Goal: Information Seeking & Learning: Learn about a topic

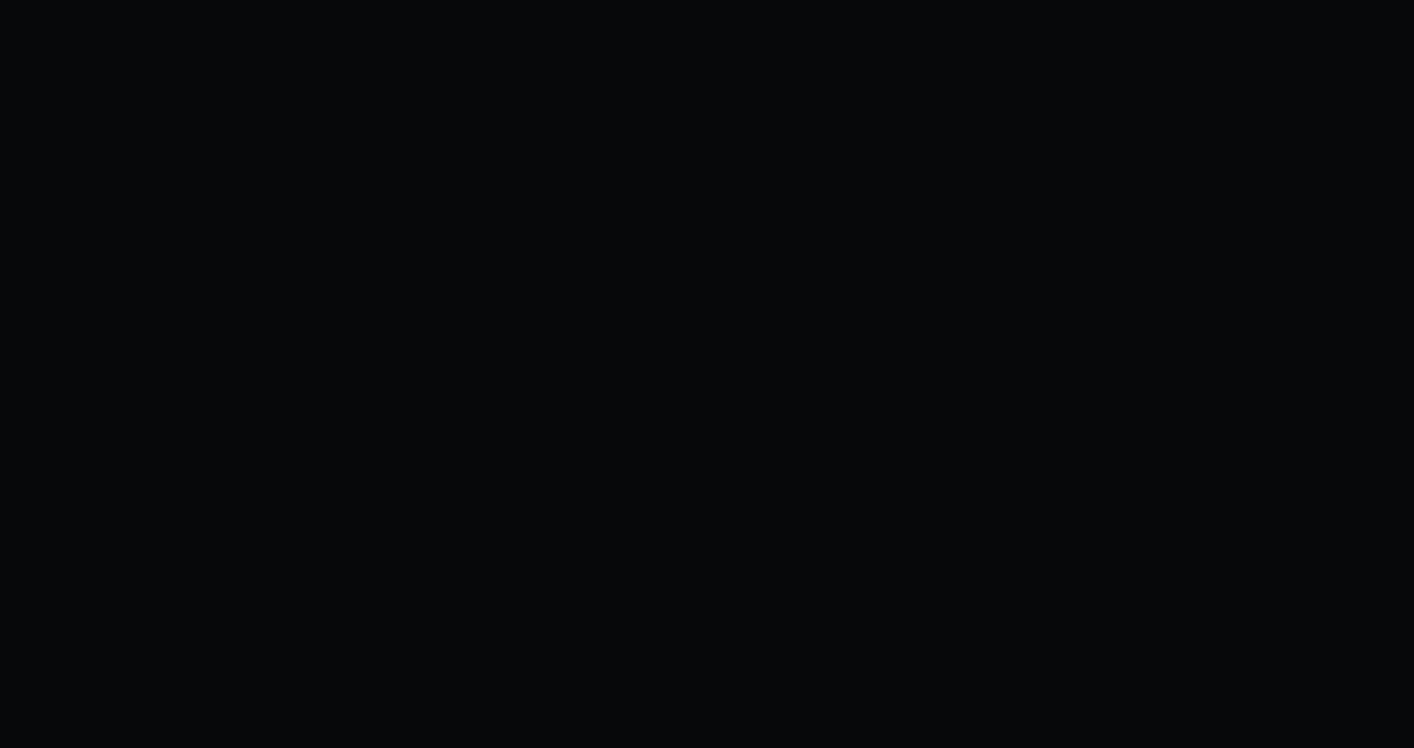
scroll to position [238, 0]
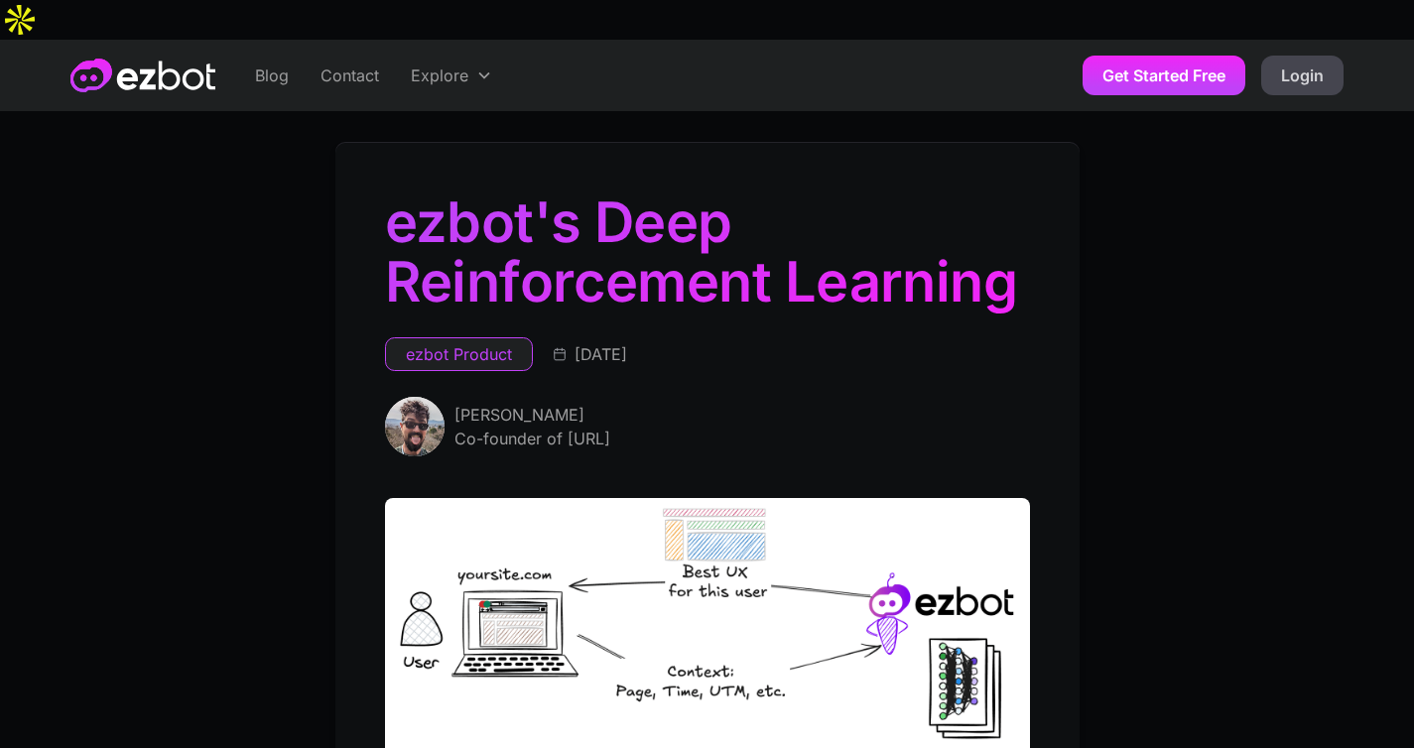
click at [289, 43] on link "Blog" at bounding box center [271, 75] width 65 height 71
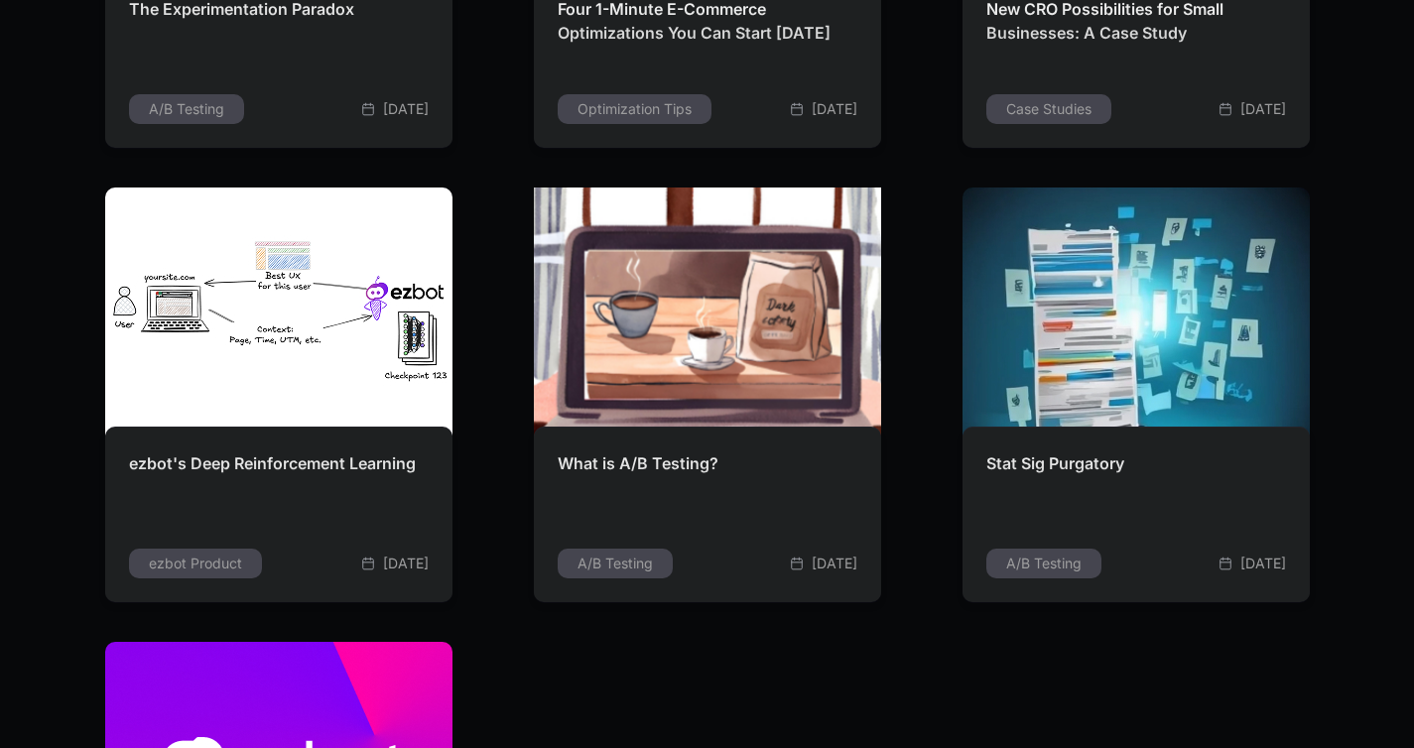
scroll to position [4233, 0]
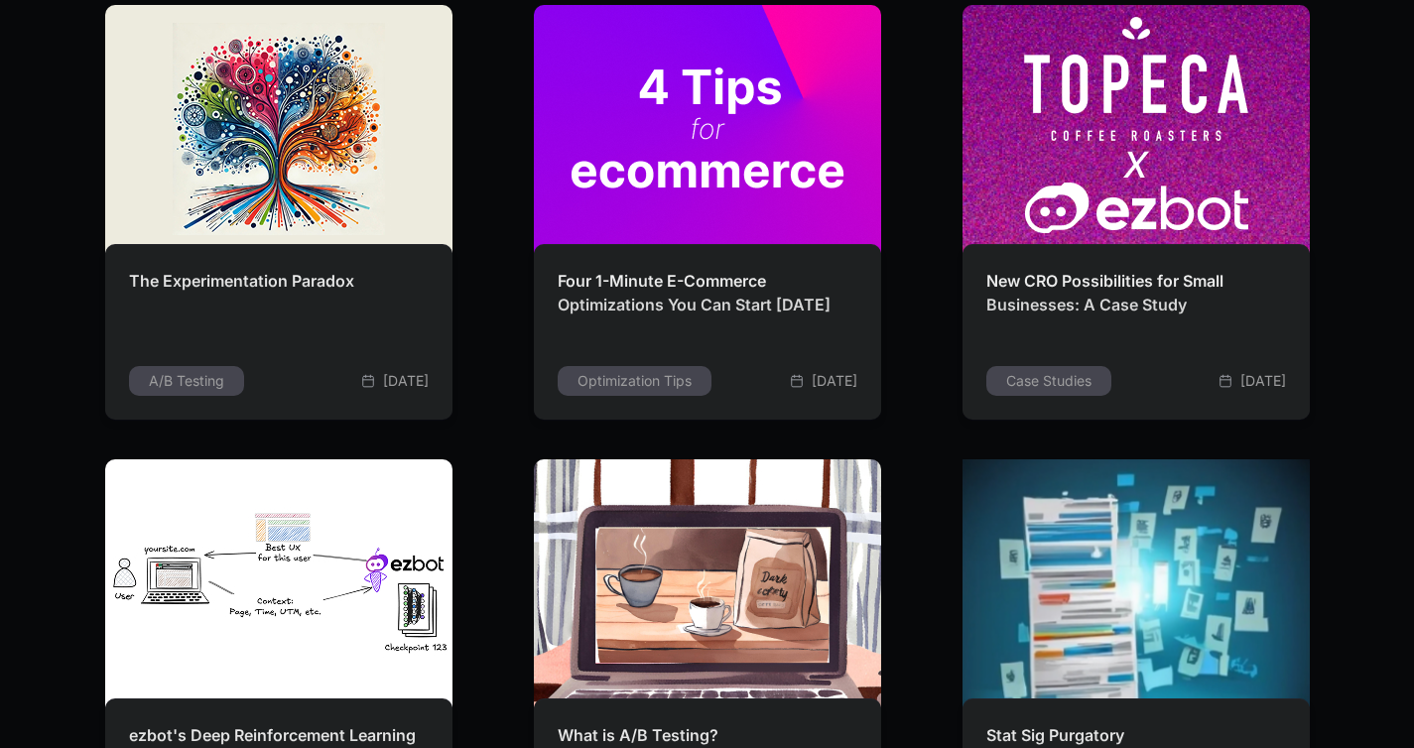
click at [1062, 544] on img at bounding box center [1136, 582] width 363 height 259
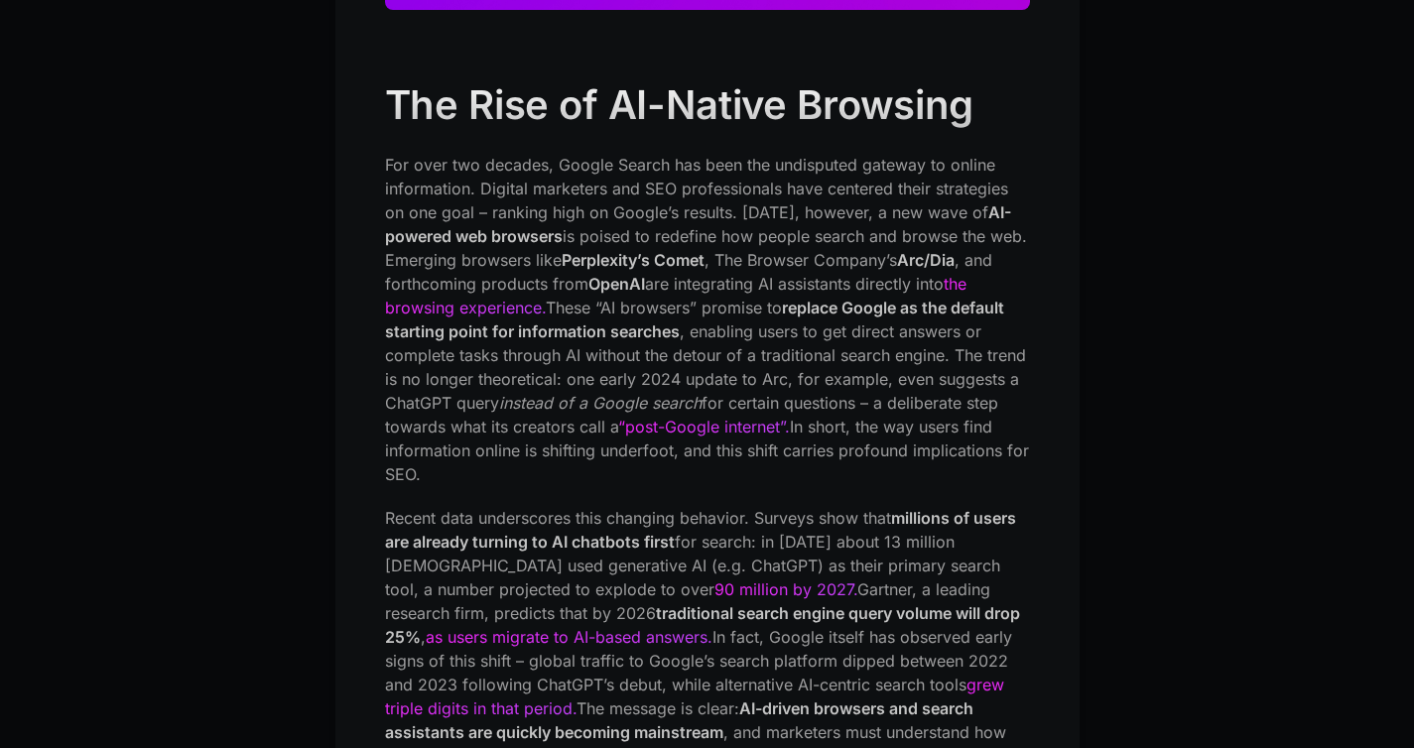
scroll to position [852, 0]
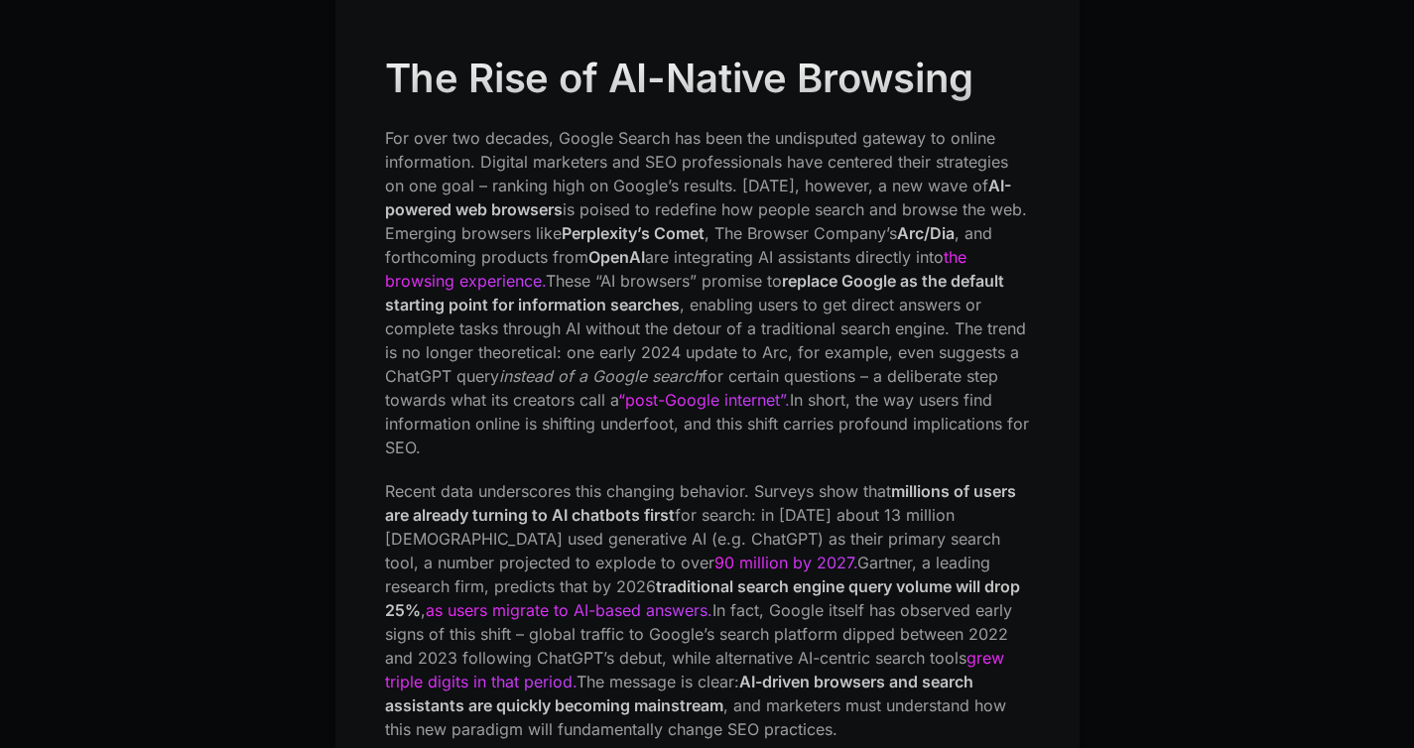
click at [463, 313] on p "For over two decades, Google Search has been the undisputed gateway to online i…" at bounding box center [707, 292] width 645 height 333
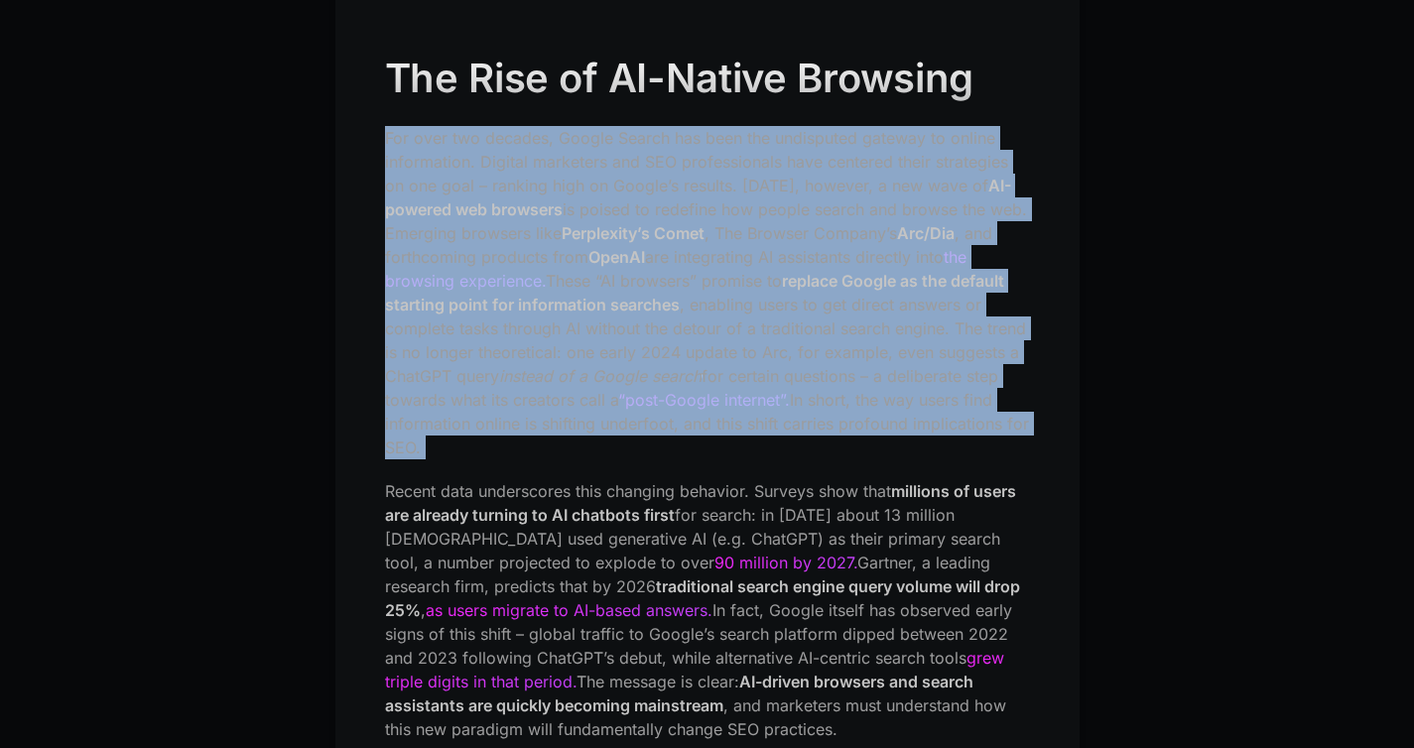
click at [430, 353] on p "For over two decades, Google Search has been the undisputed gateway to online i…" at bounding box center [707, 292] width 645 height 333
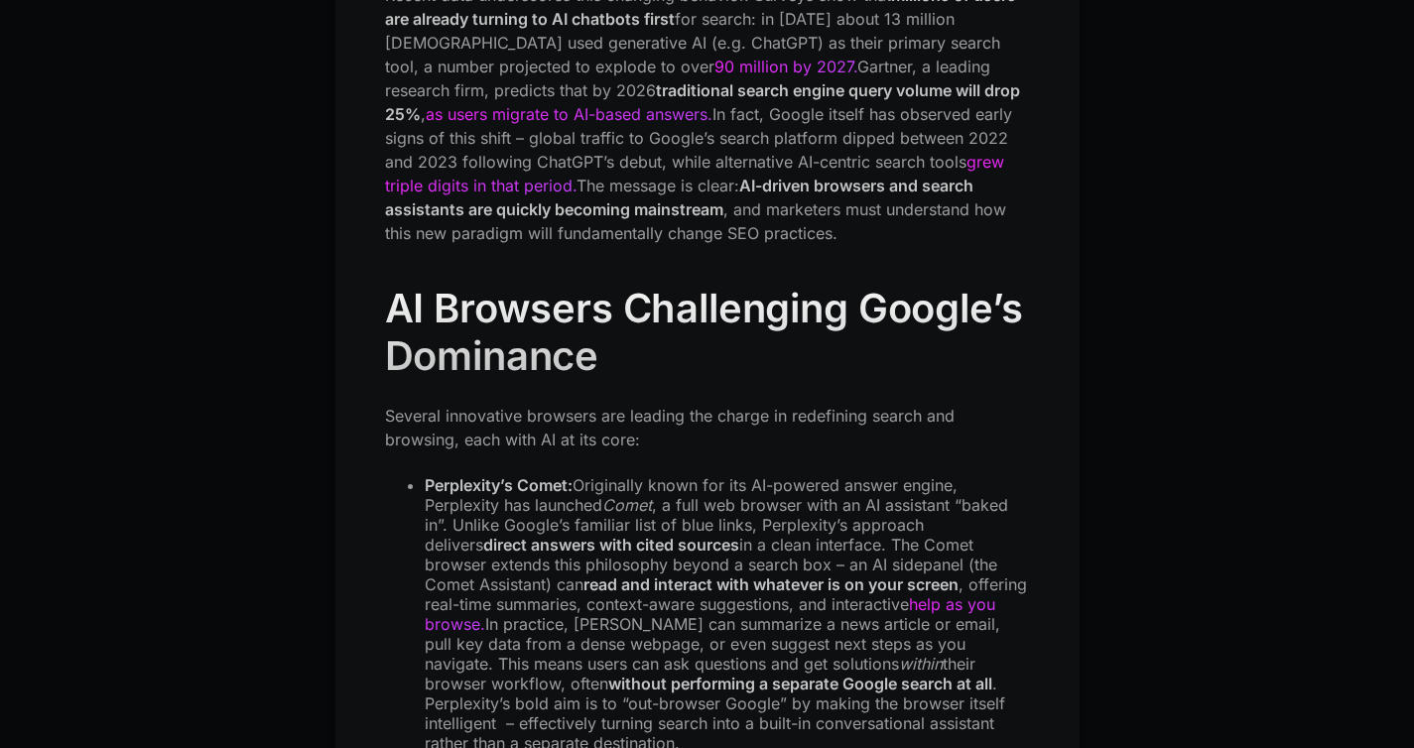
scroll to position [1484, 0]
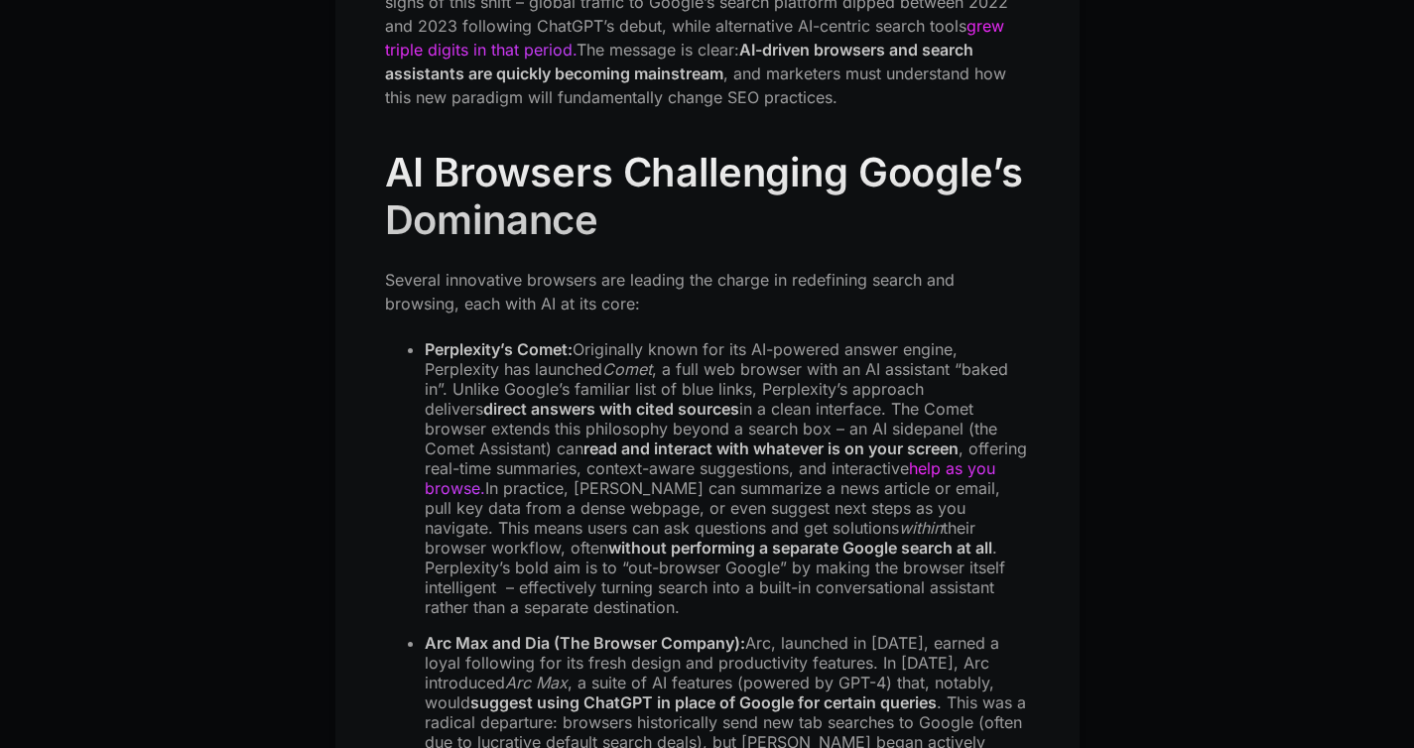
click at [483, 339] on li "Perplexity’s Comet: Originally known for its AI-powered answer engine, Perplexi…" at bounding box center [727, 478] width 605 height 278
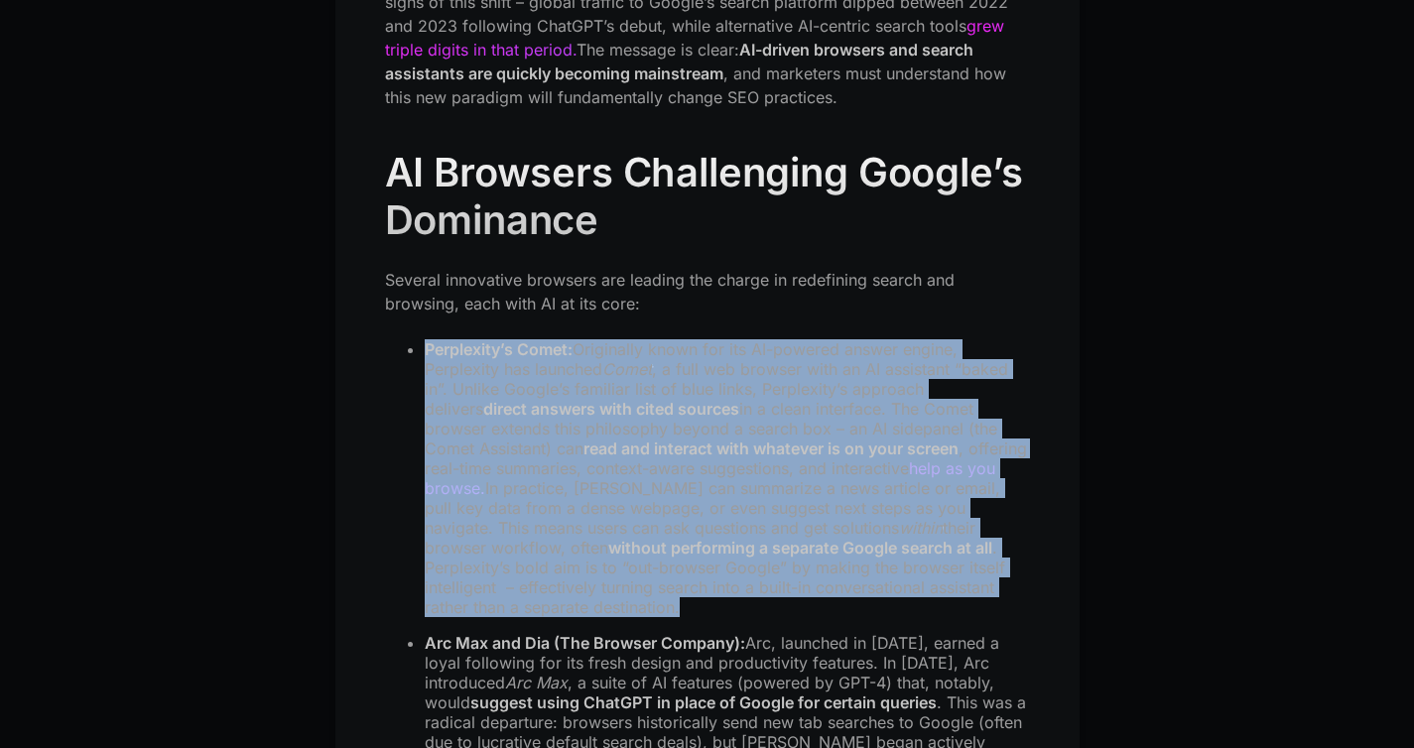
click at [457, 339] on li "Perplexity’s Comet: Originally known for its AI-powered answer engine, Perplexi…" at bounding box center [727, 478] width 605 height 278
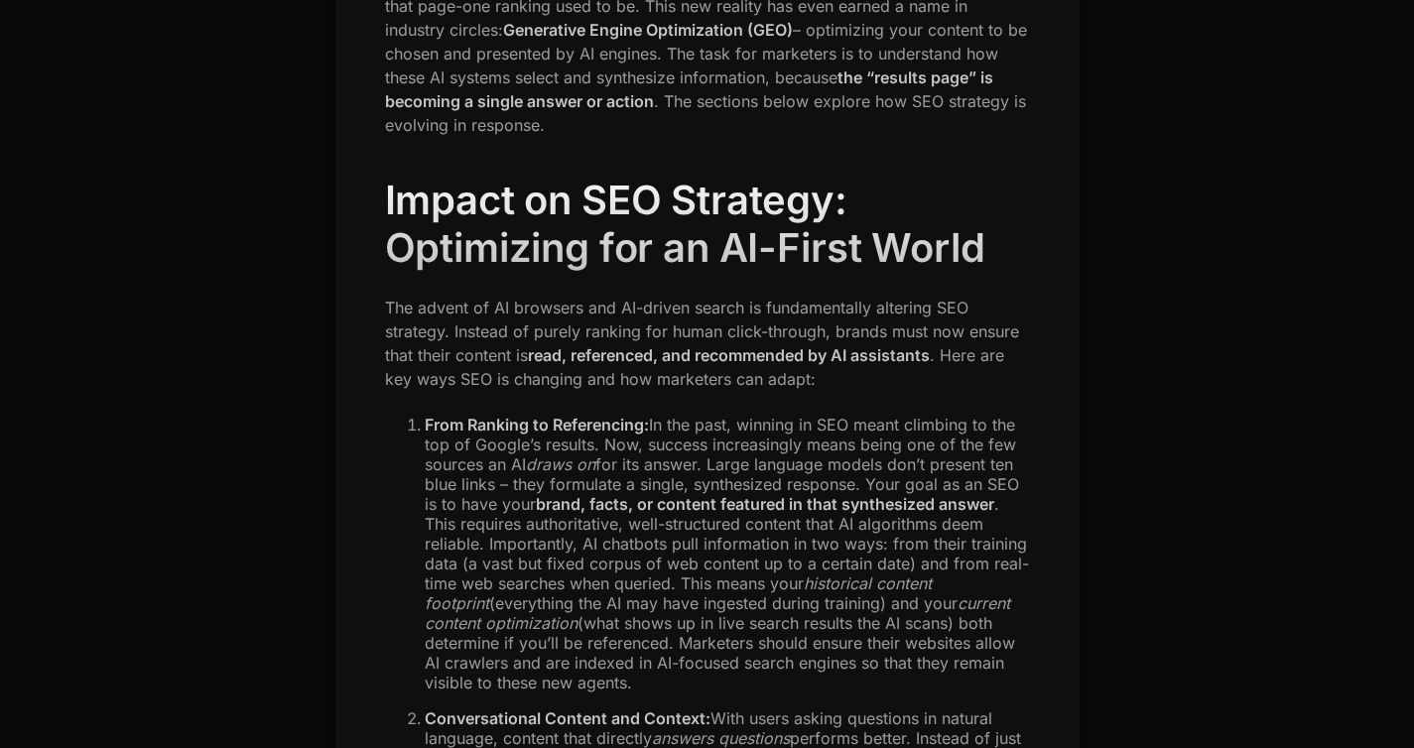
scroll to position [4861, 0]
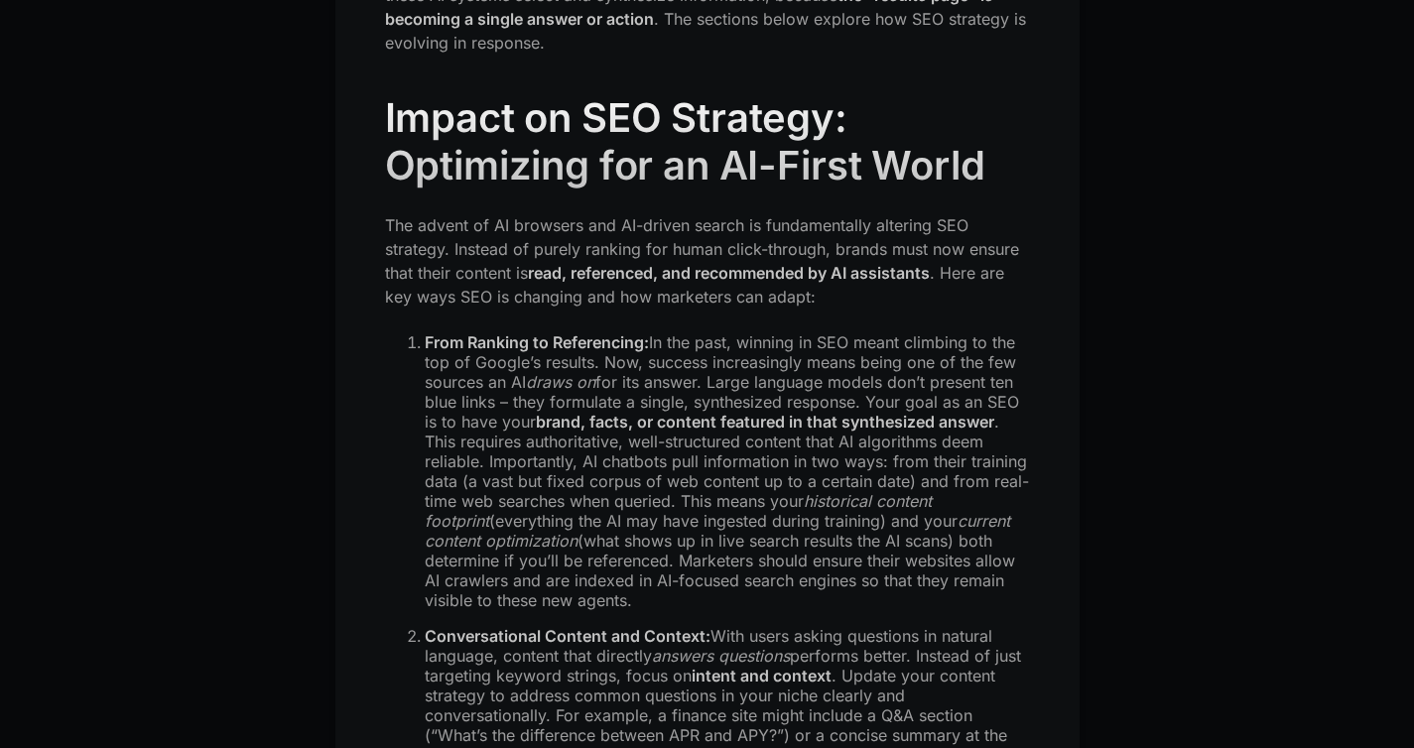
click at [511, 457] on li "From Ranking to Referencing: In the past, winning in SEO meant climbing to the …" at bounding box center [727, 471] width 605 height 278
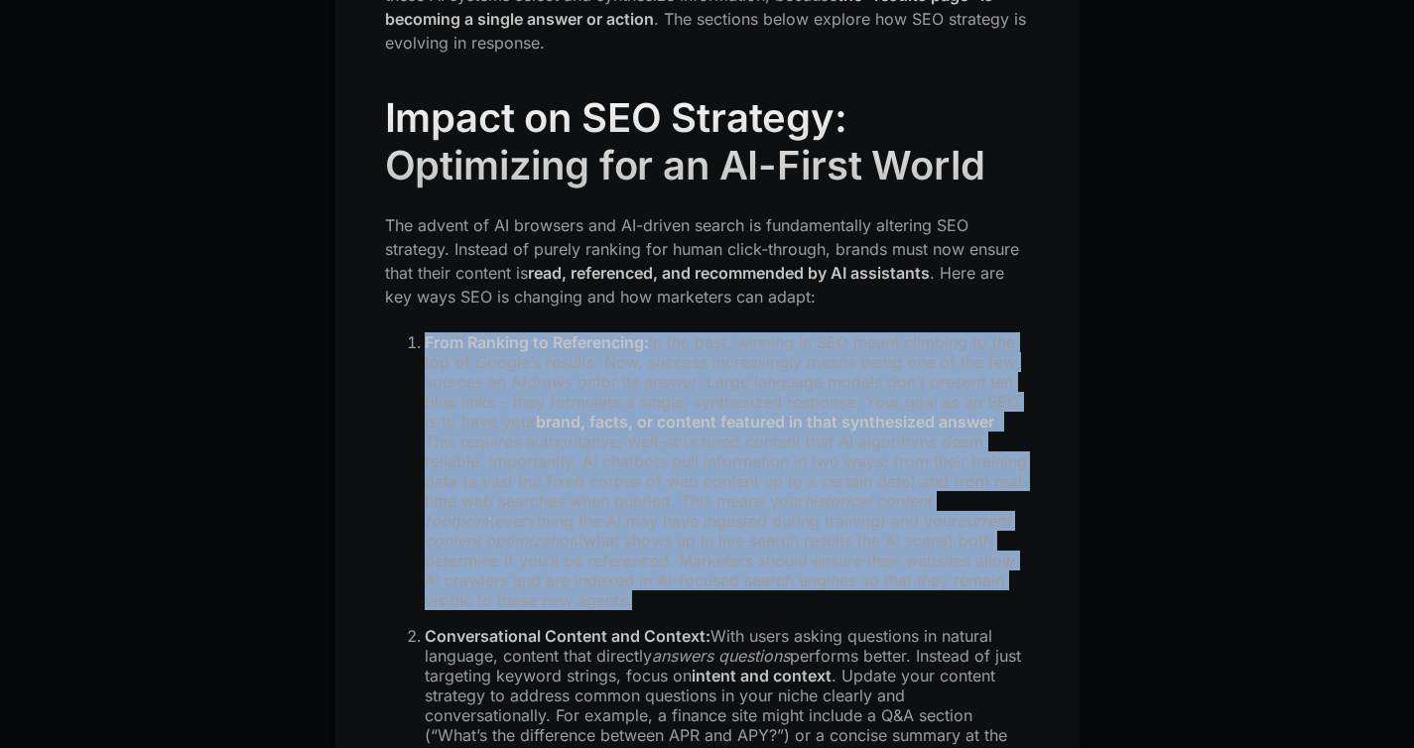
click at [537, 468] on li "From Ranking to Referencing: In the past, winning in SEO meant climbing to the …" at bounding box center [727, 471] width 605 height 278
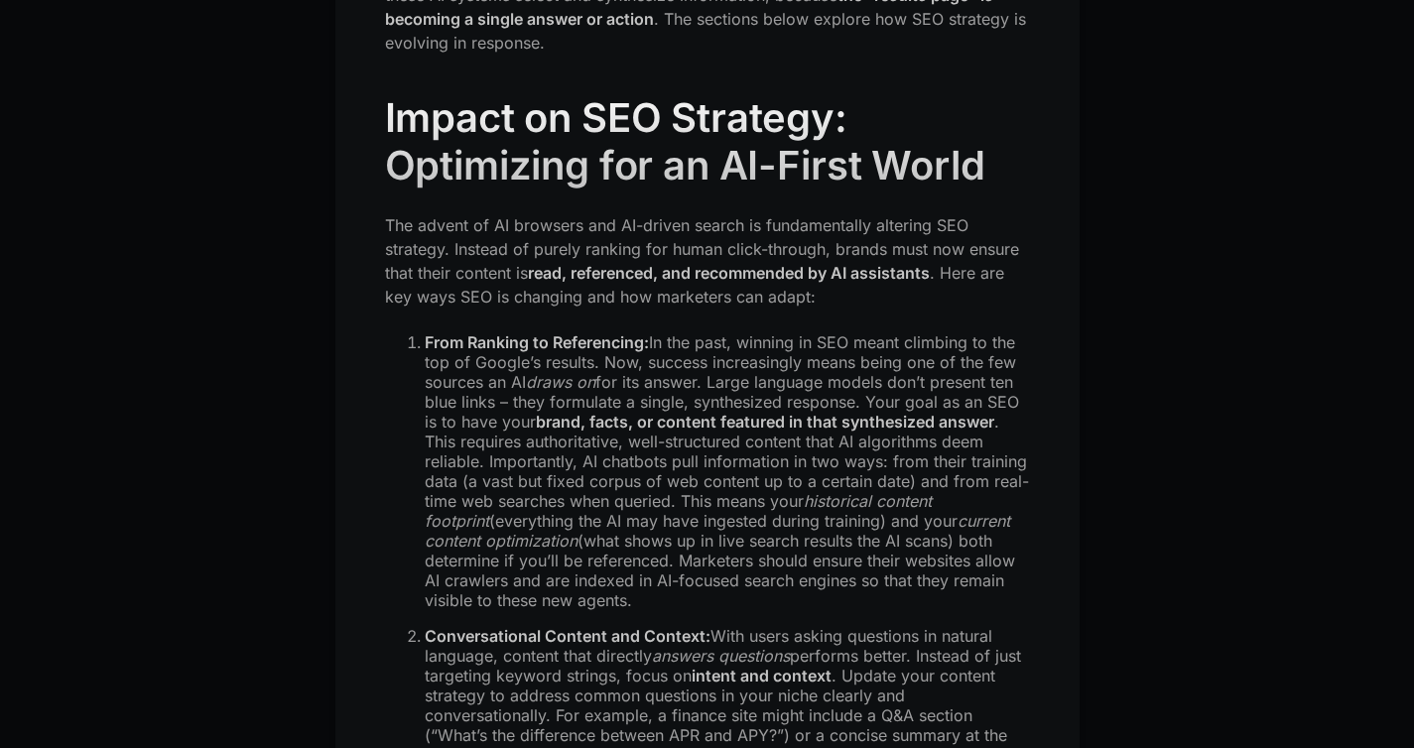
click at [537, 468] on li "From Ranking to Referencing: In the past, winning in SEO meant climbing to the …" at bounding box center [727, 471] width 605 height 278
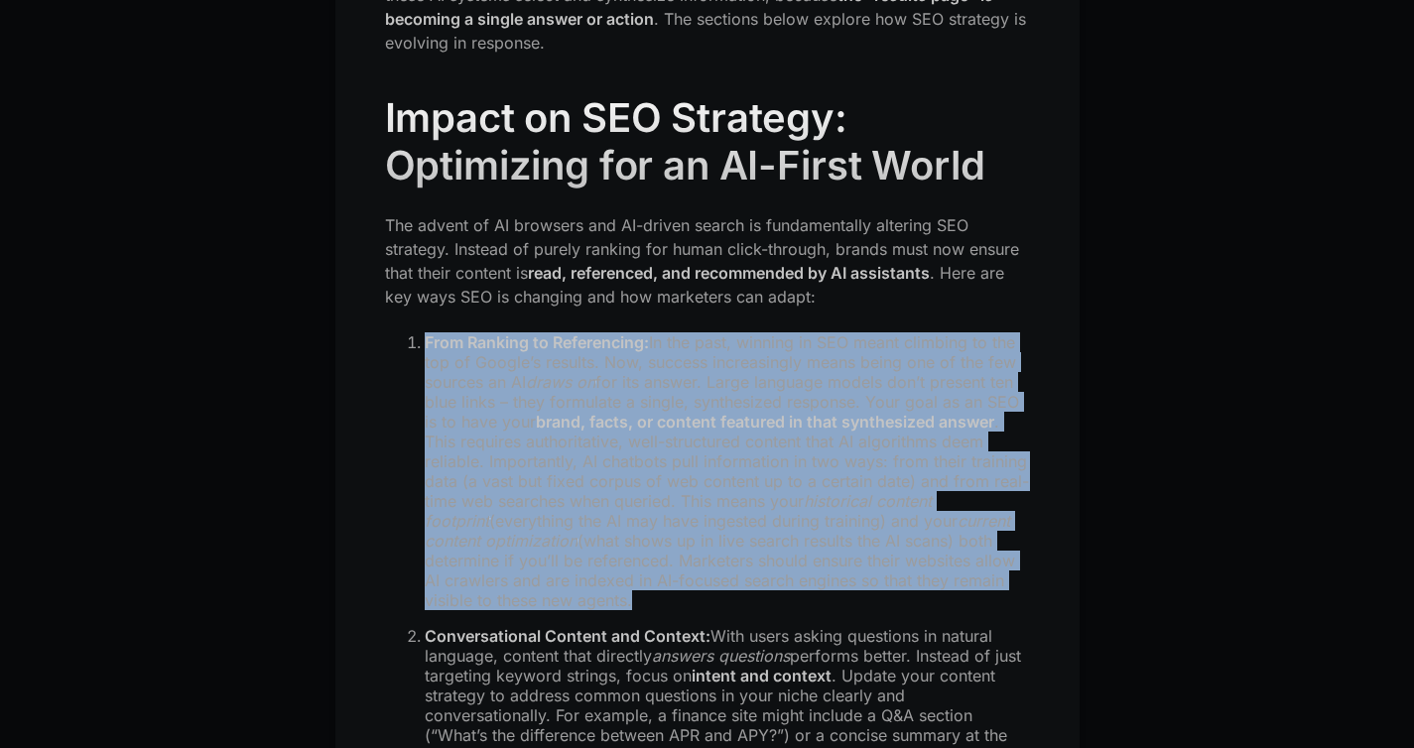
click at [553, 484] on li "From Ranking to Referencing: In the past, winning in SEO meant climbing to the …" at bounding box center [727, 471] width 605 height 278
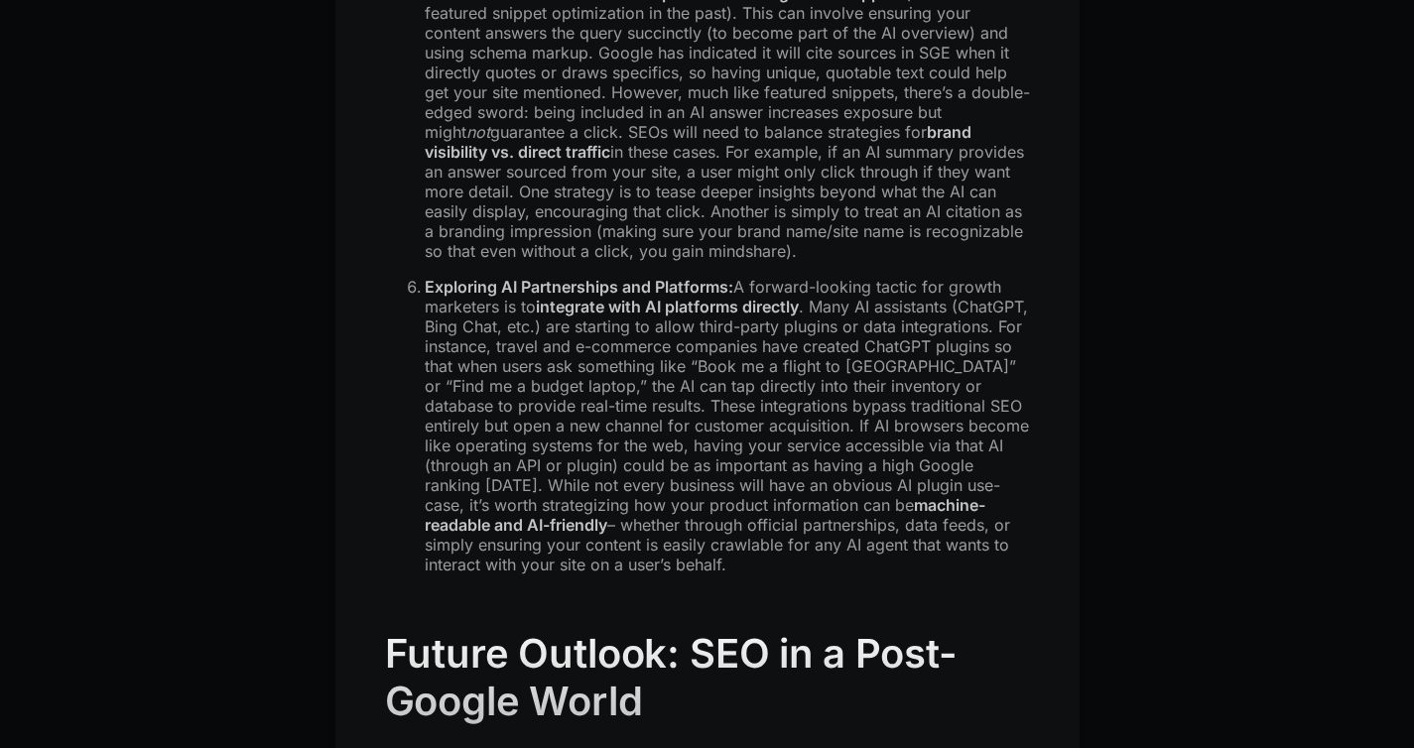
scroll to position [6960, 0]
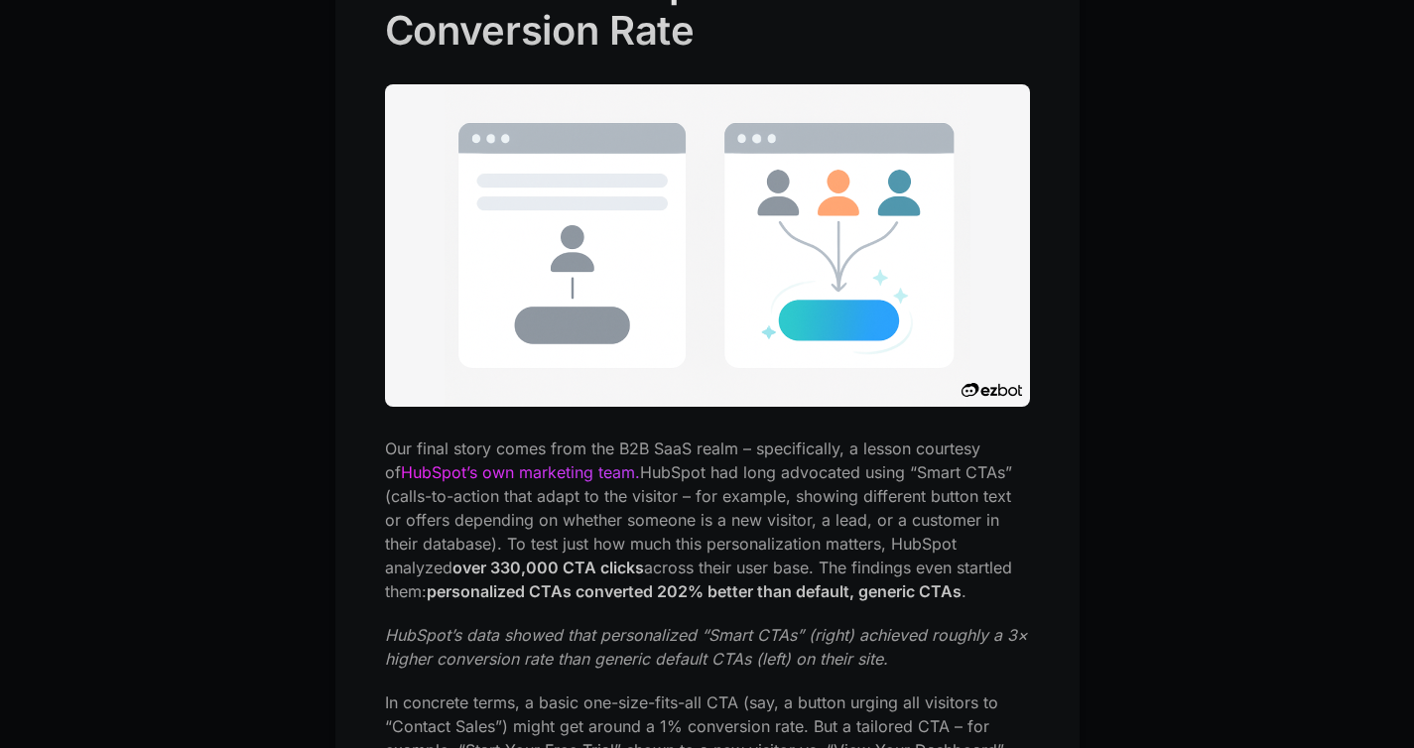
scroll to position [4165, 0]
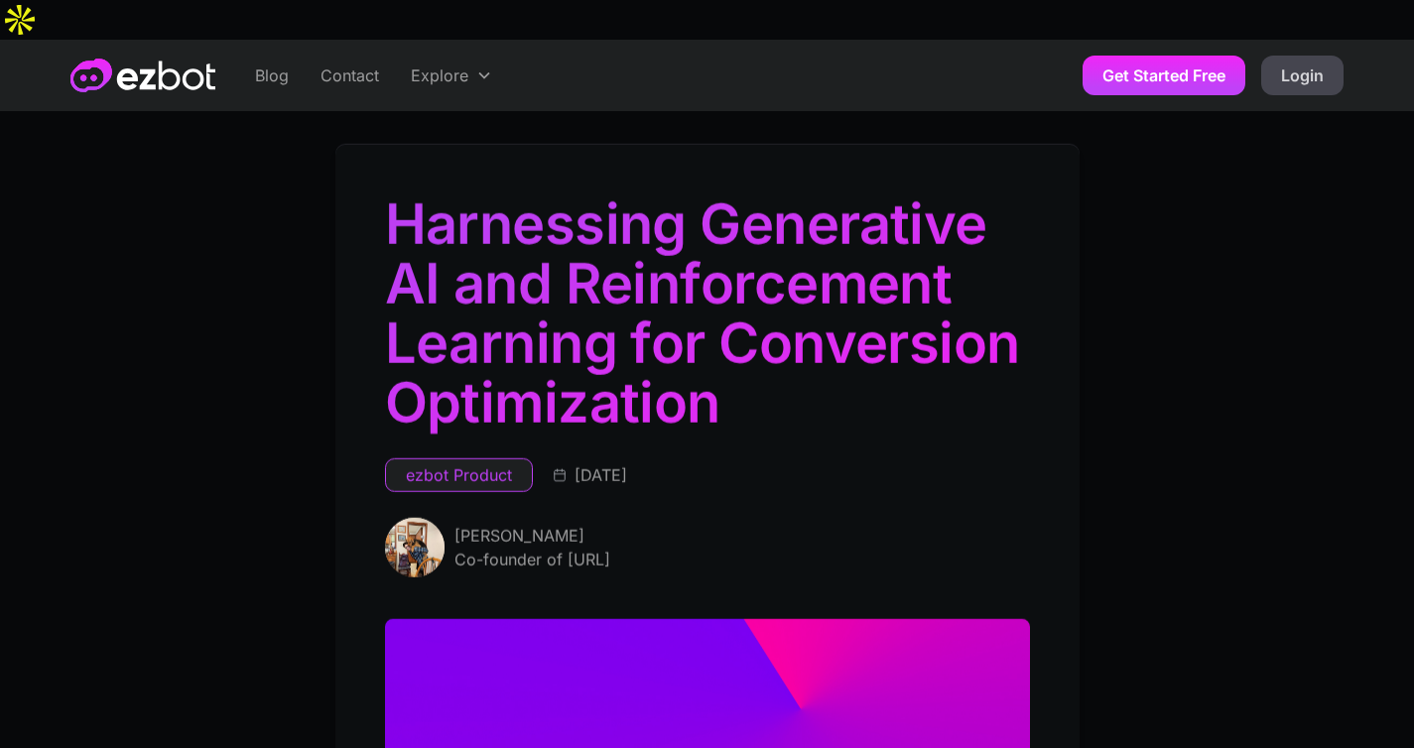
click at [479, 220] on h1 "Harnessing Generative AI and Reinforcement Learning for Conversion Optimization" at bounding box center [707, 318] width 645 height 248
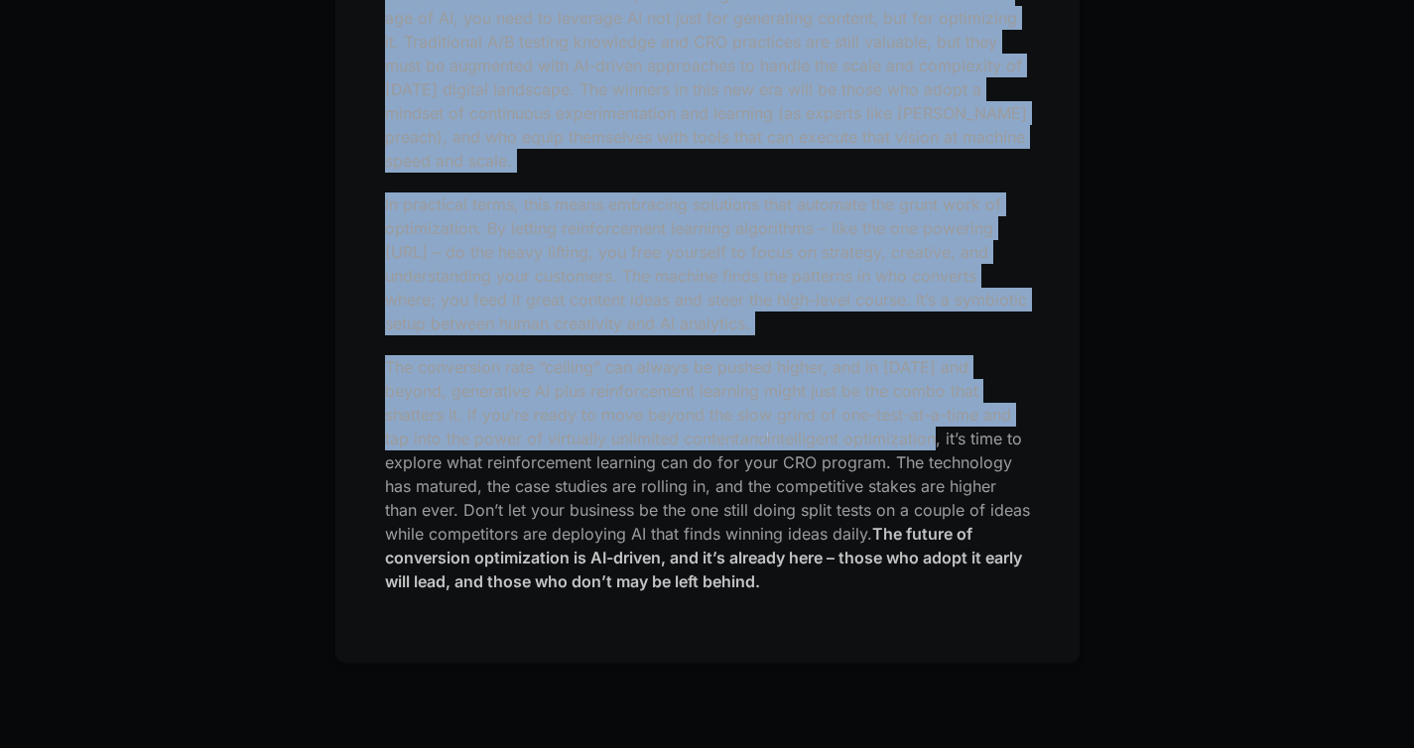
scroll to position [7496, 0]
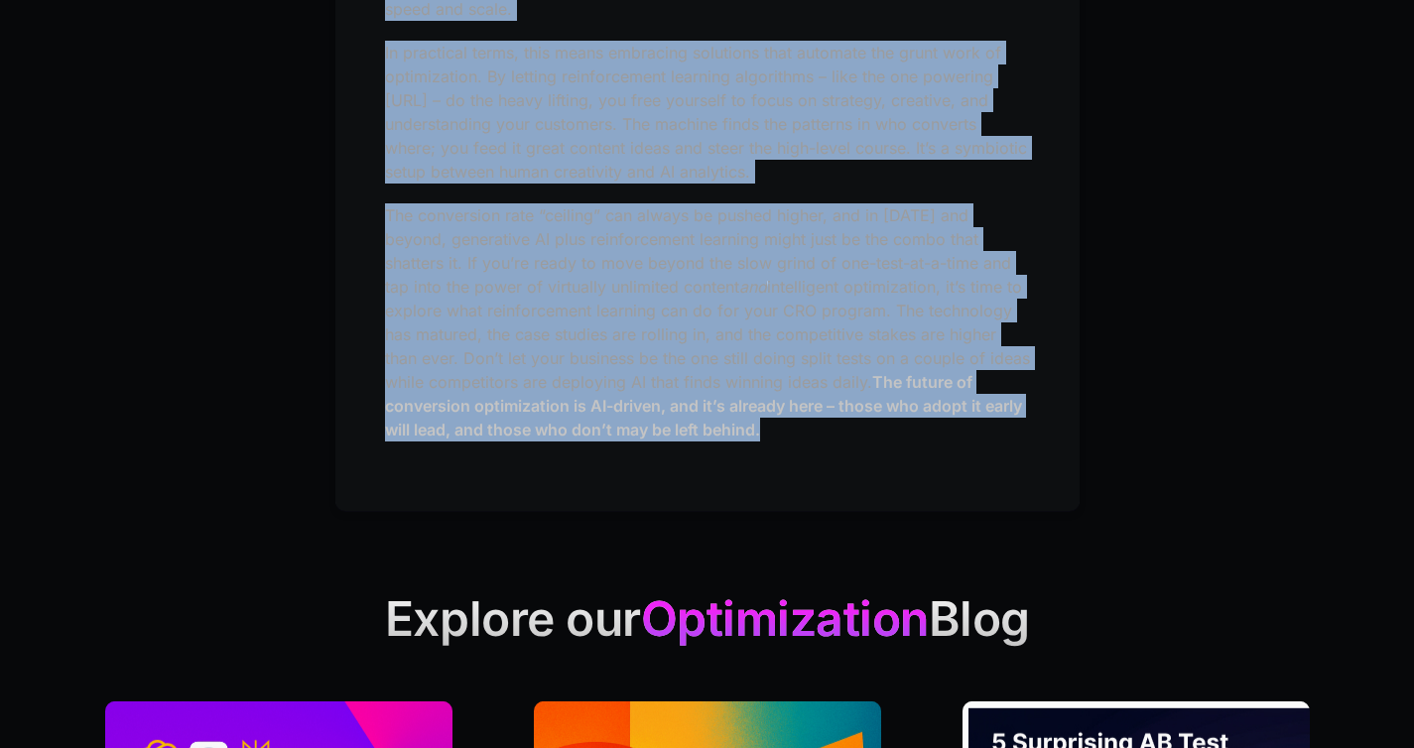
drag, startPoint x: 395, startPoint y: 174, endPoint x: 855, endPoint y: 374, distance: 502.1
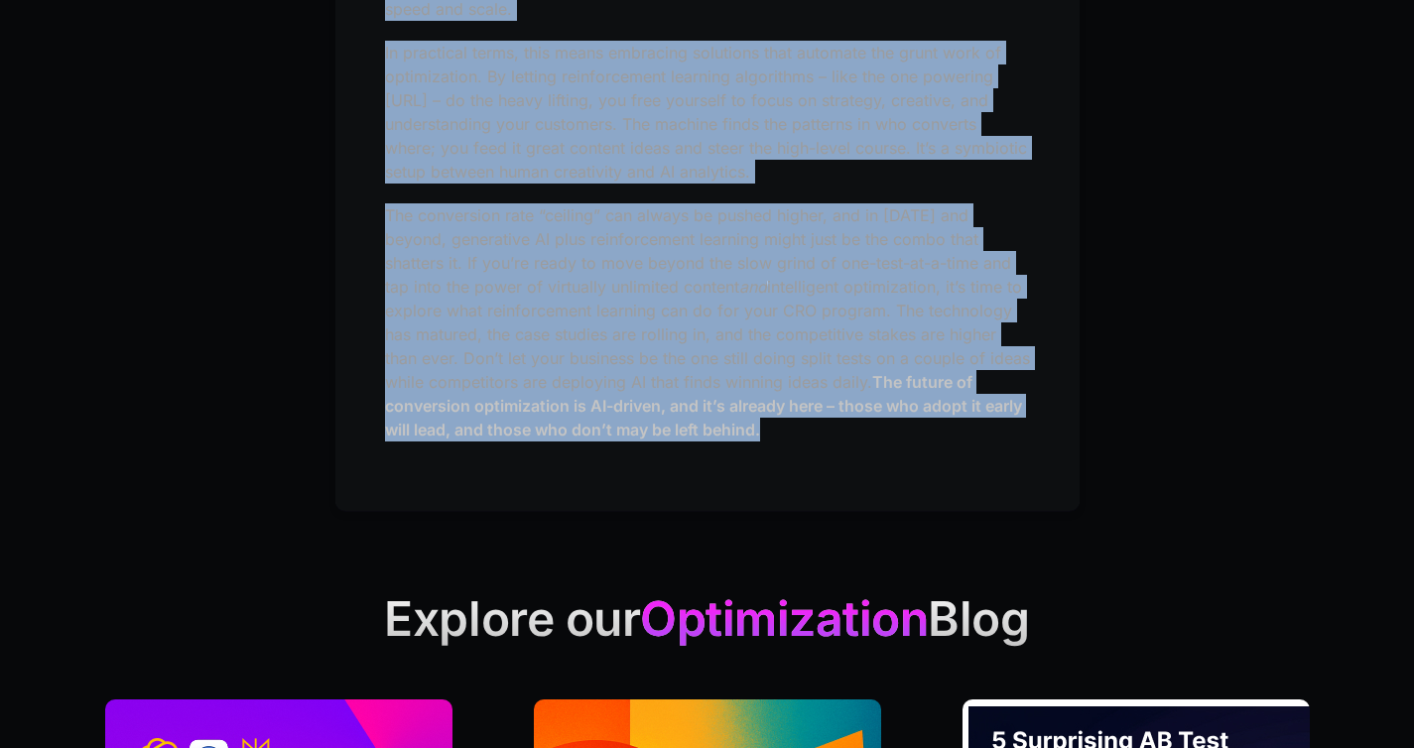
copy div "Harnessing Generative AI and Reinforcement Learning for Conversion Optimization…"
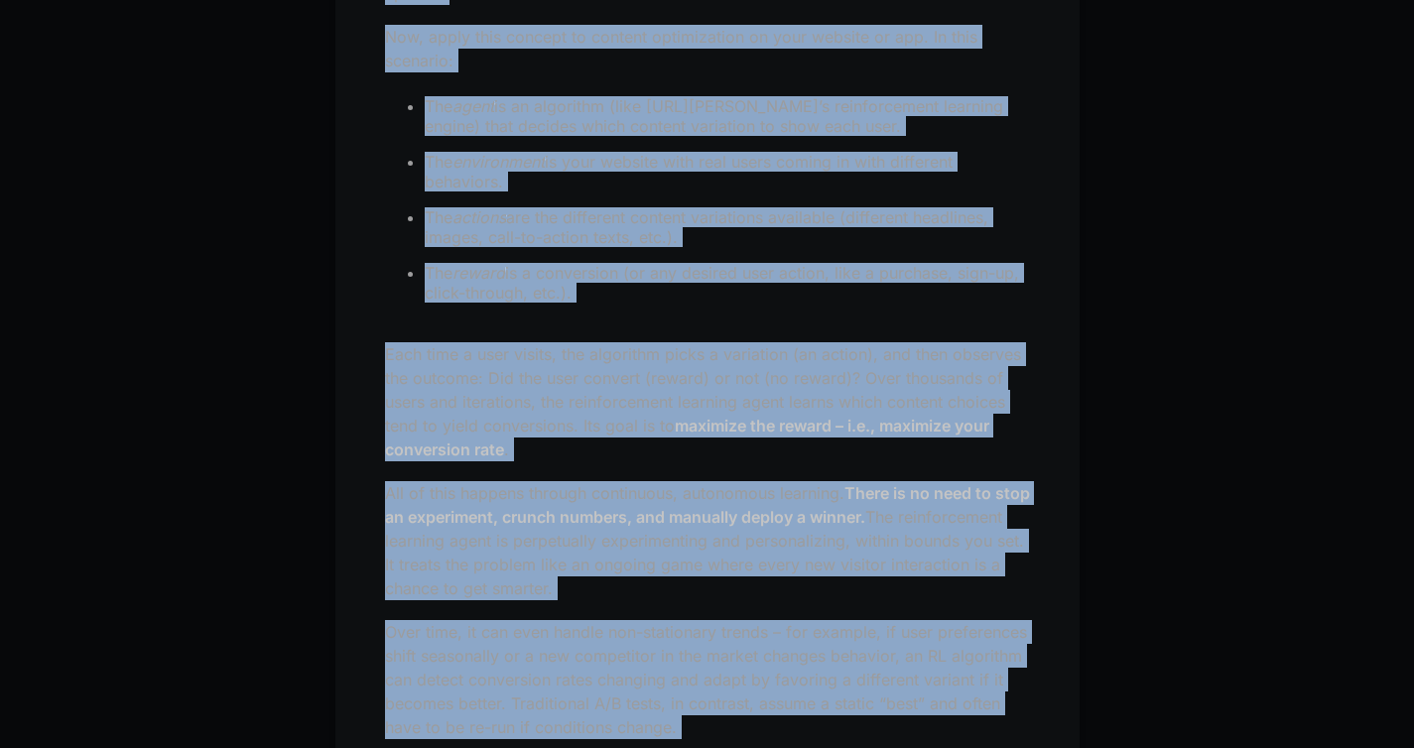
scroll to position [0, 0]
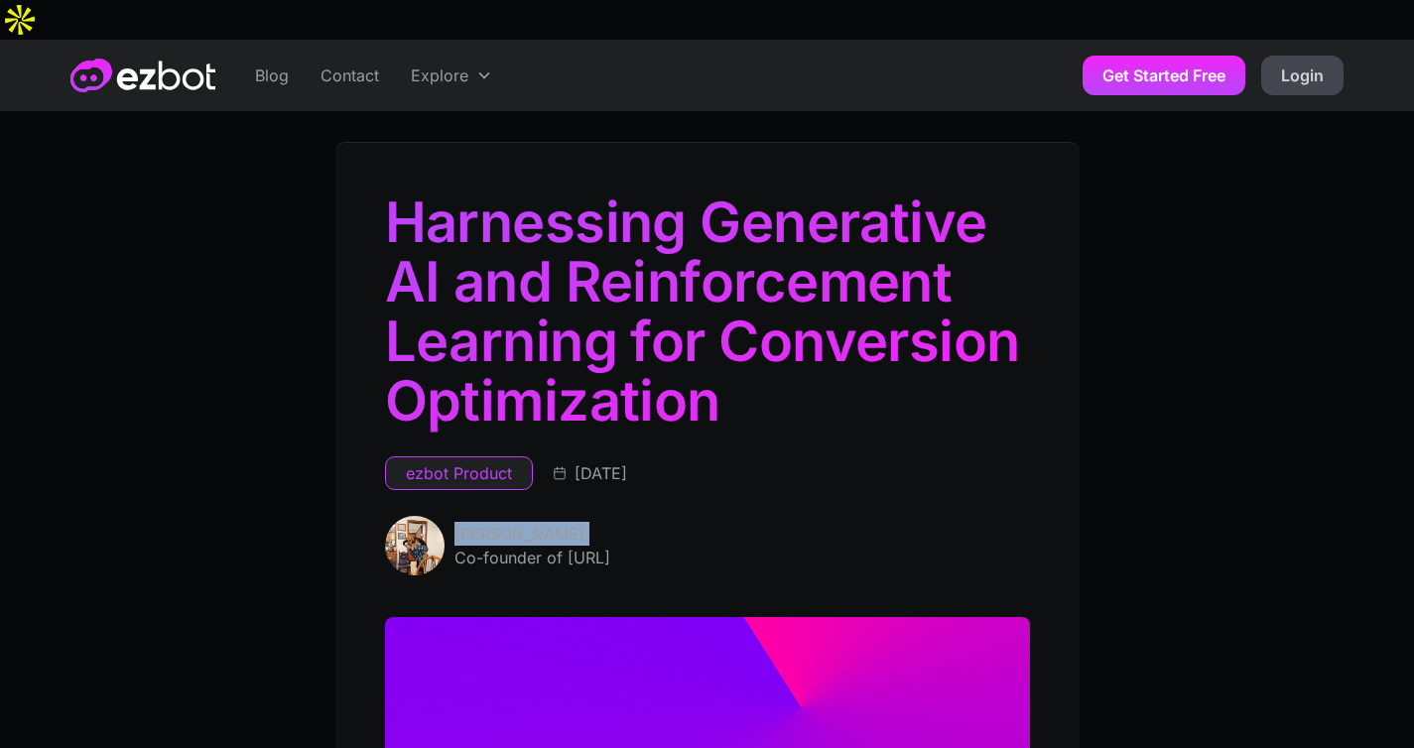
drag, startPoint x: 593, startPoint y: 500, endPoint x: 459, endPoint y: 489, distance: 134.4
click at [459, 516] on div "Haydée Marino Co-founder of ezbot.ai" at bounding box center [532, 546] width 156 height 60
copy div "Haydée Marino"
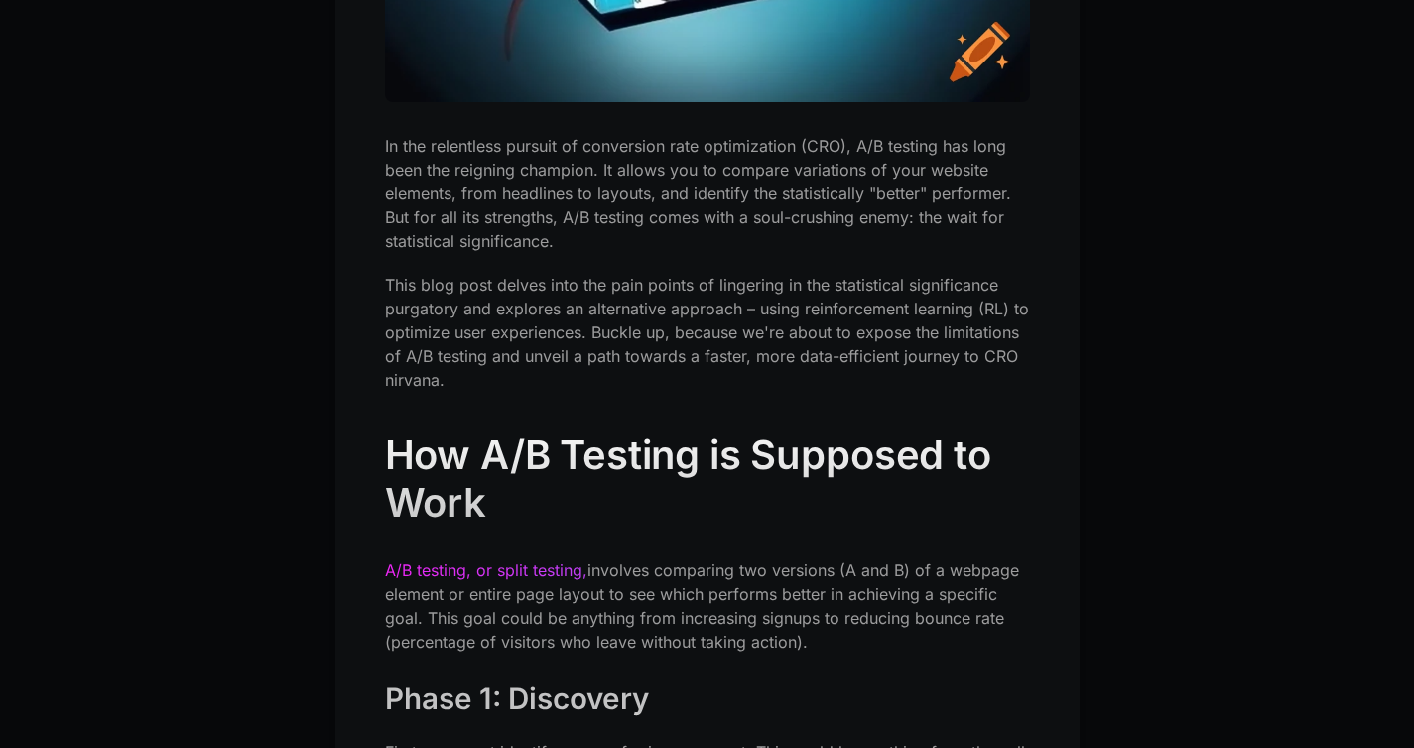
scroll to position [982, 0]
click at [425, 272] on p "This blog post delves into the pain points of lingering in the statistical sign…" at bounding box center [707, 331] width 645 height 119
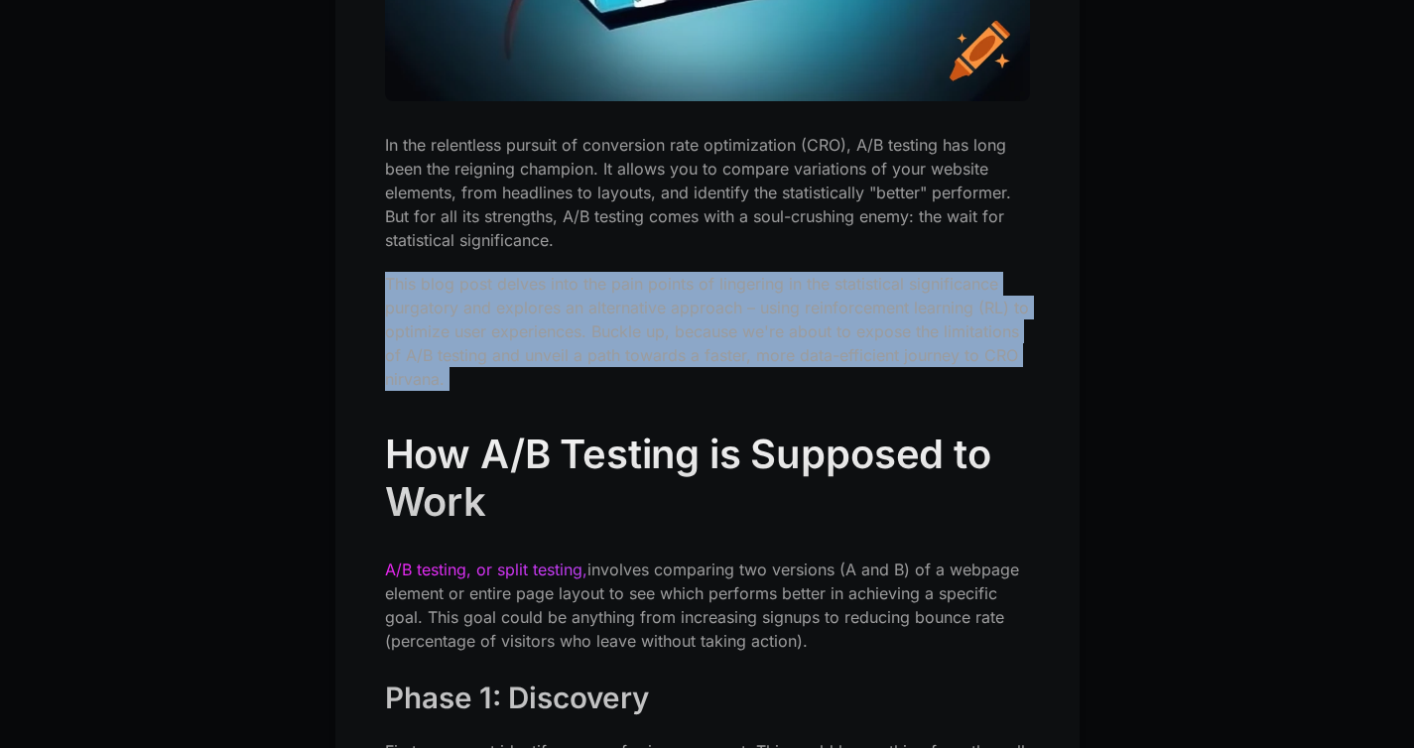
click at [418, 296] on p "This blog post delves into the pain points of lingering in the statistical sign…" at bounding box center [707, 331] width 645 height 119
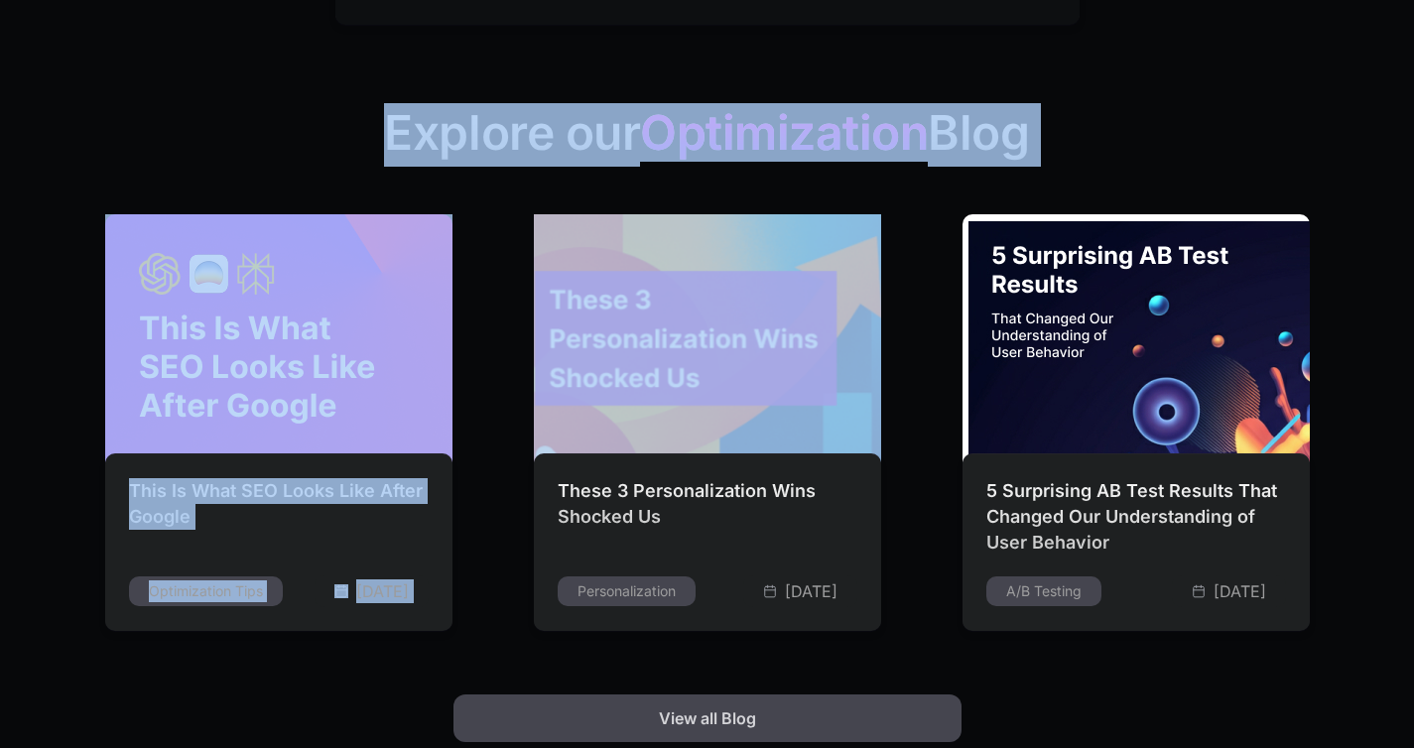
scroll to position [6705, 0]
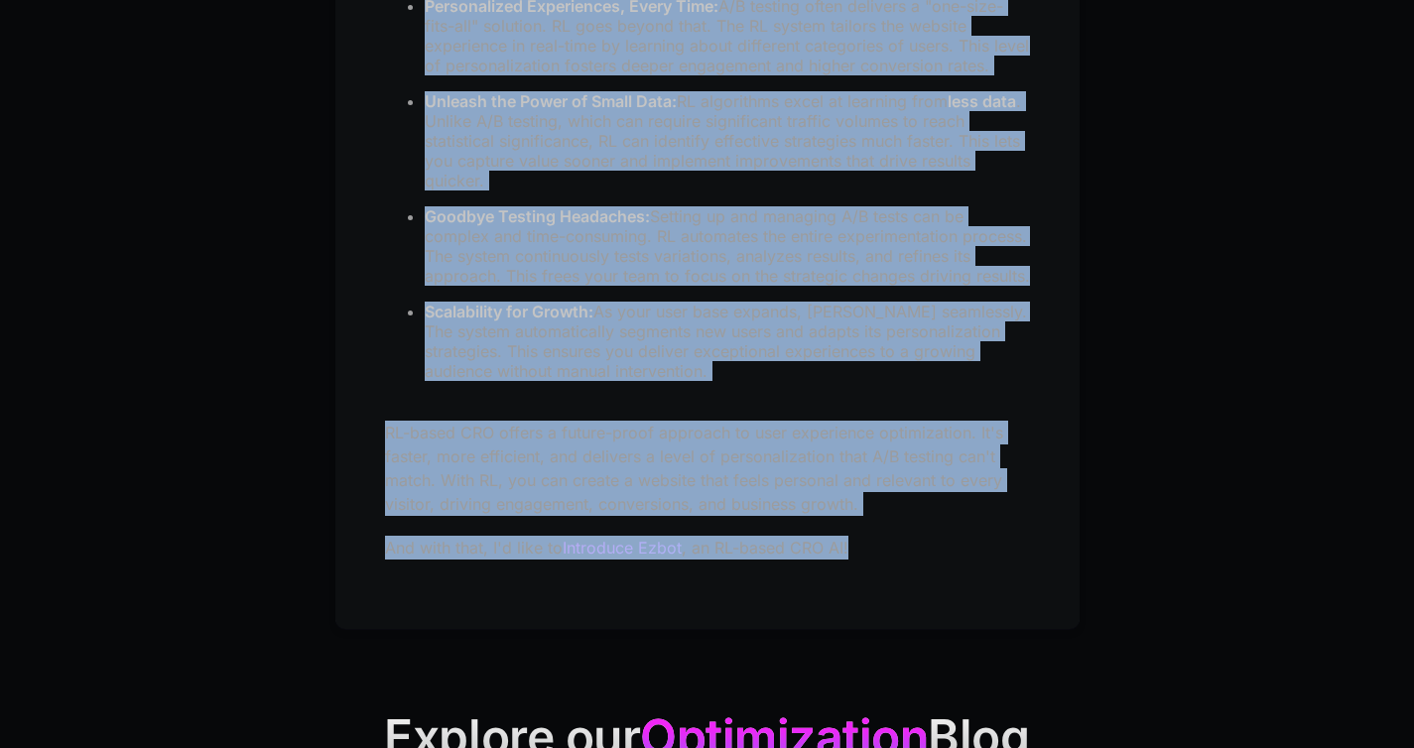
drag, startPoint x: 382, startPoint y: 178, endPoint x: 894, endPoint y: 532, distance: 622.6
copy div "Lore Ips Dolorsita C/A Elitsed 5/64/7533 Doeiu Tempor In-utlabor et dolor.ma Al…"
